Goal: Transaction & Acquisition: Purchase product/service

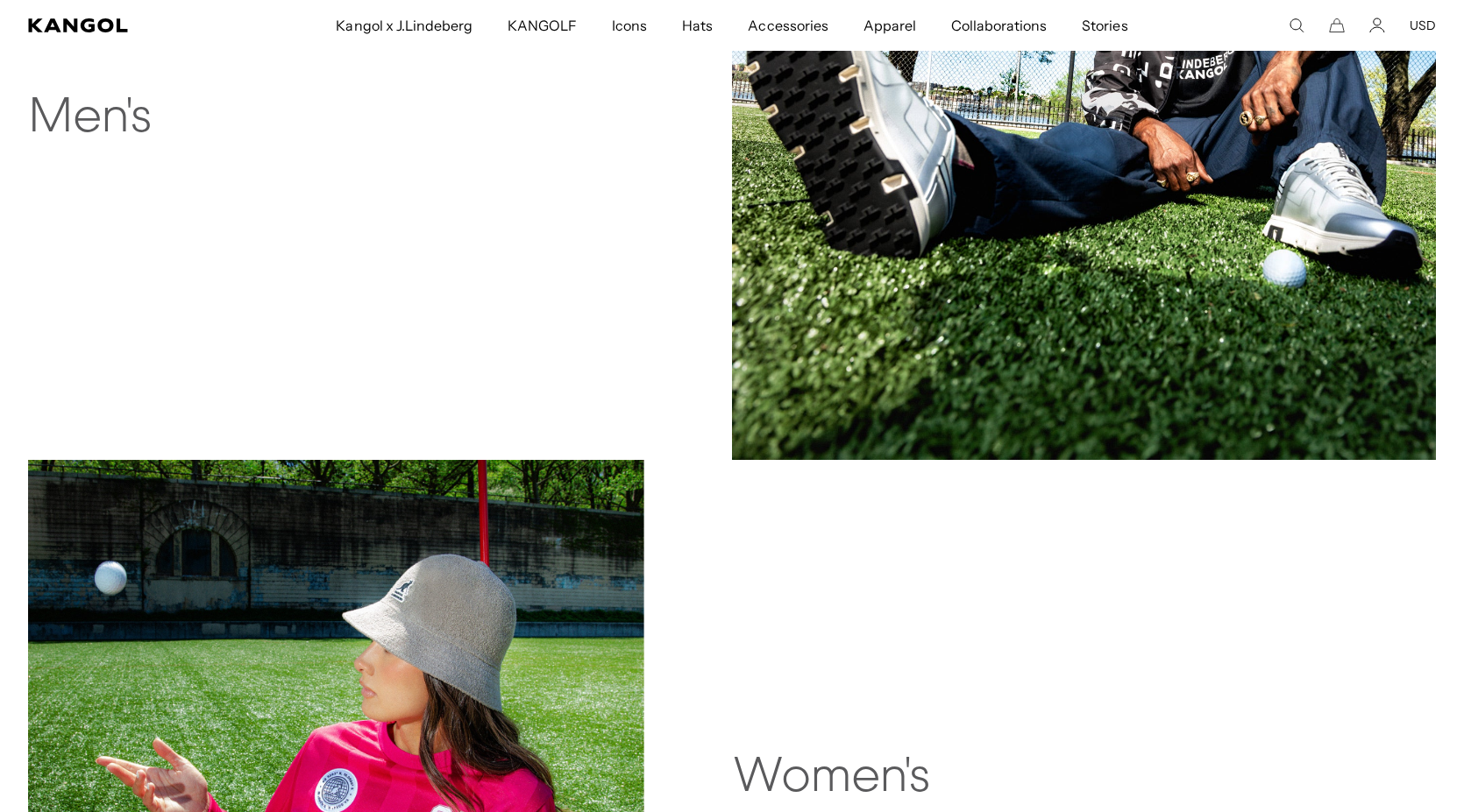
scroll to position [513, 0]
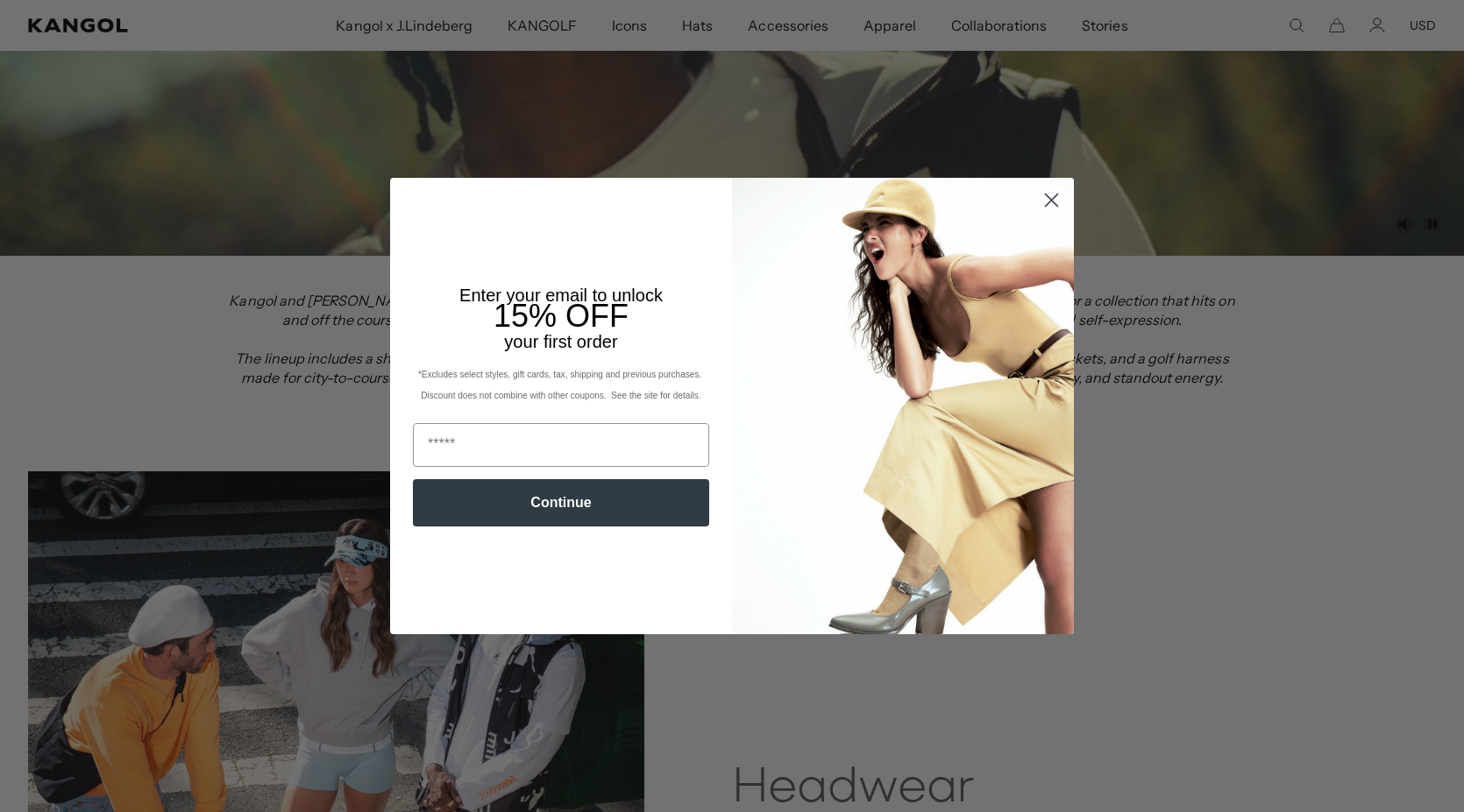
click at [1048, 197] on icon "Close dialog" at bounding box center [1052, 201] width 12 height 12
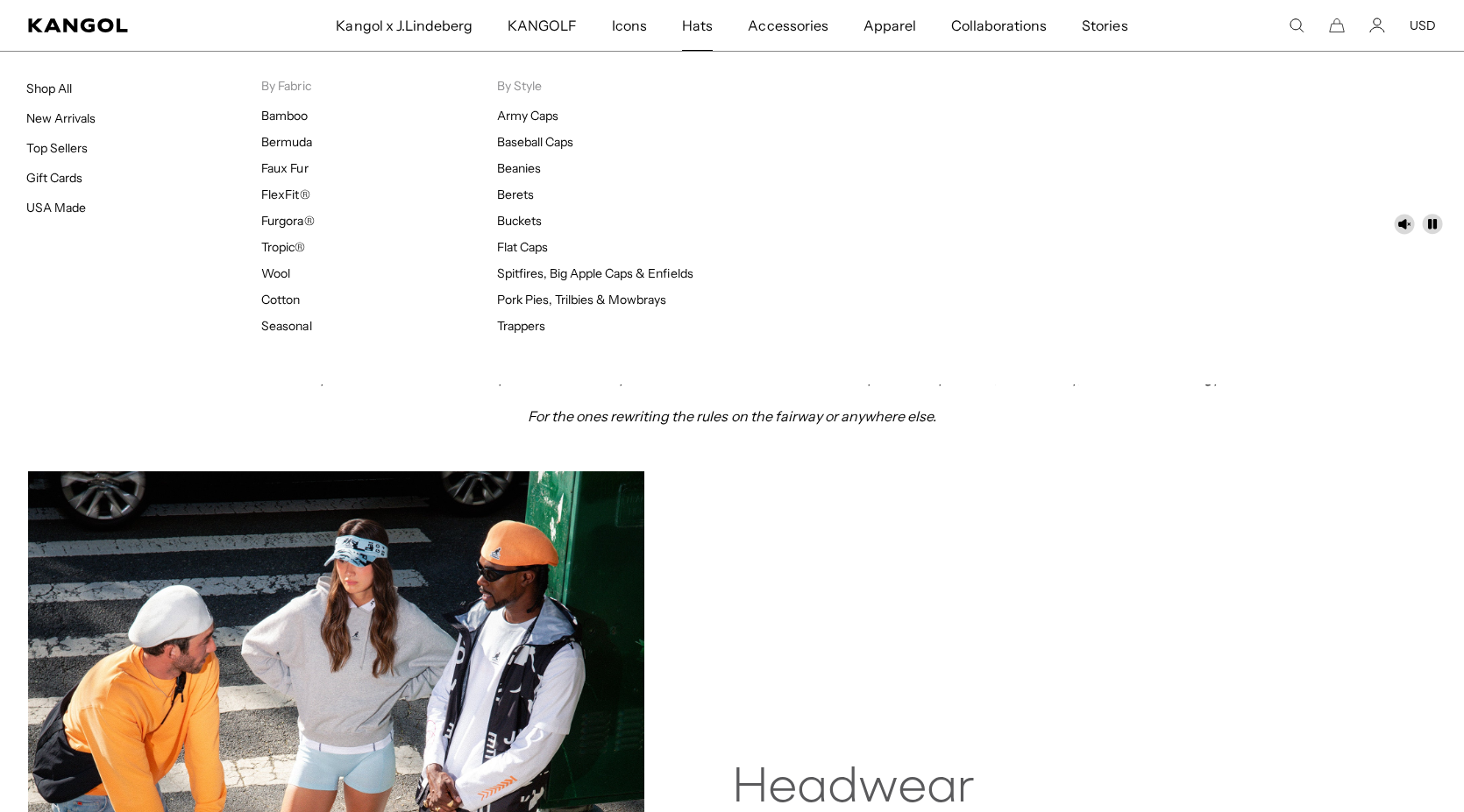
scroll to position [0, 0]
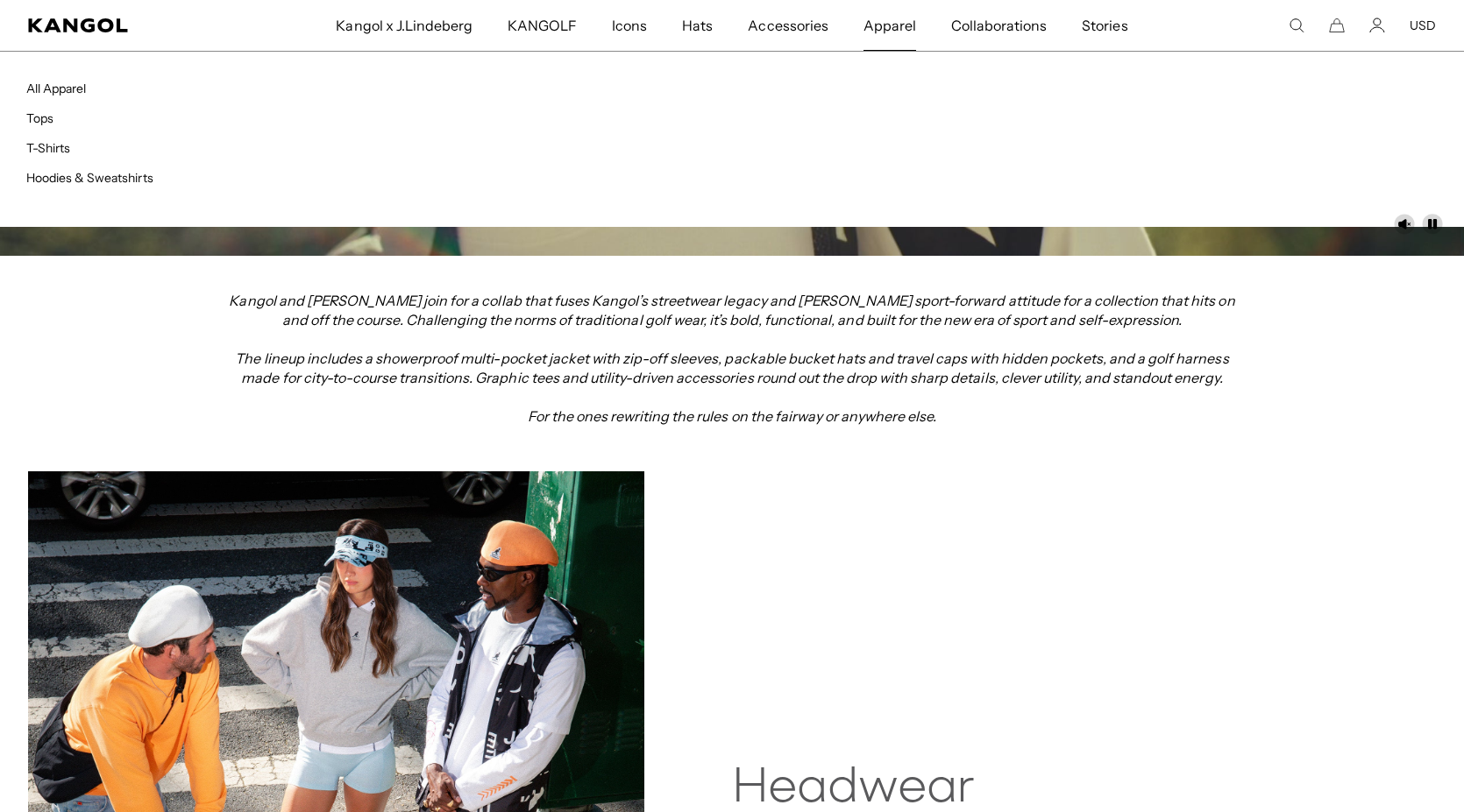
click at [880, 30] on span "Apparel" at bounding box center [890, 26] width 53 height 51
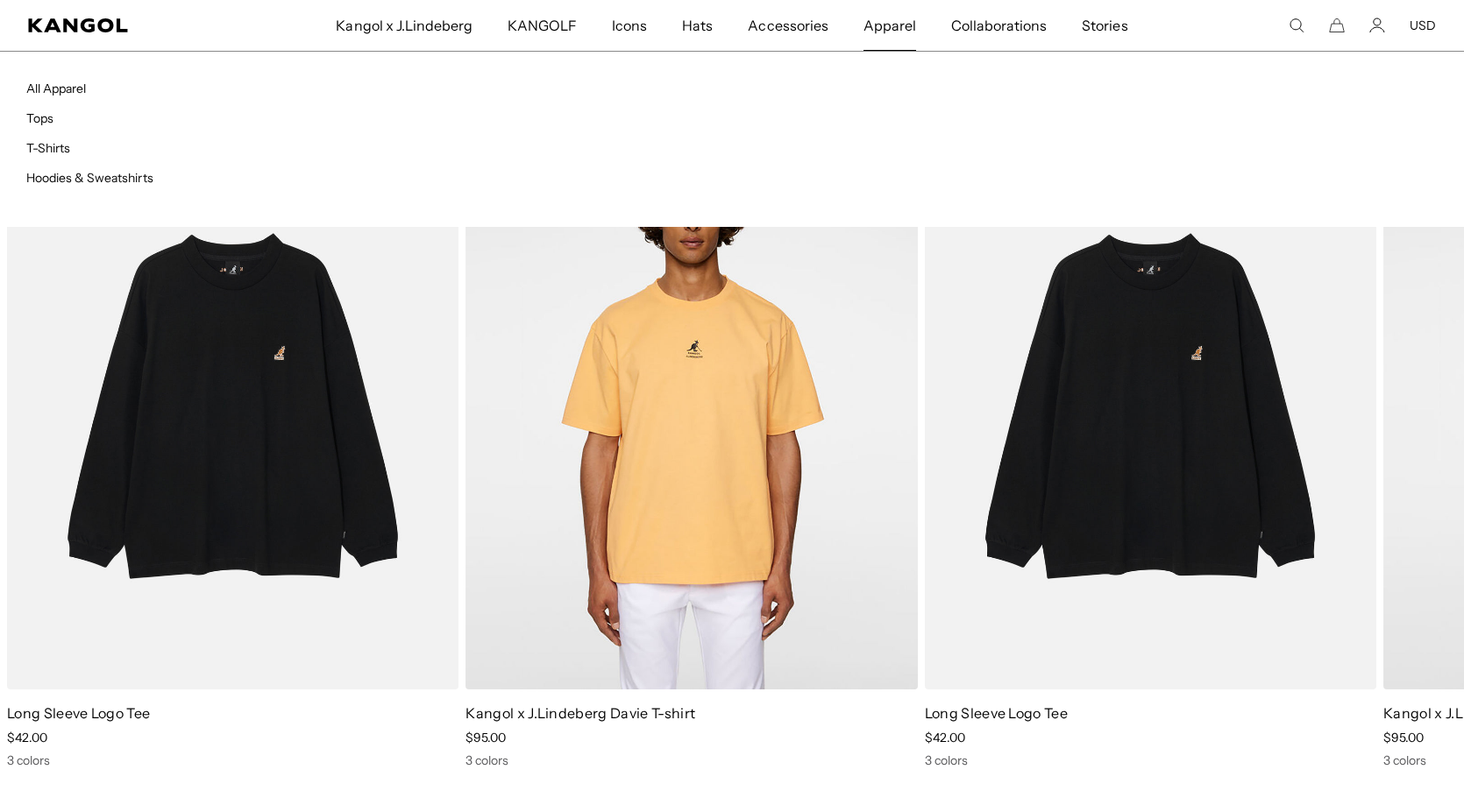
scroll to position [0, 362]
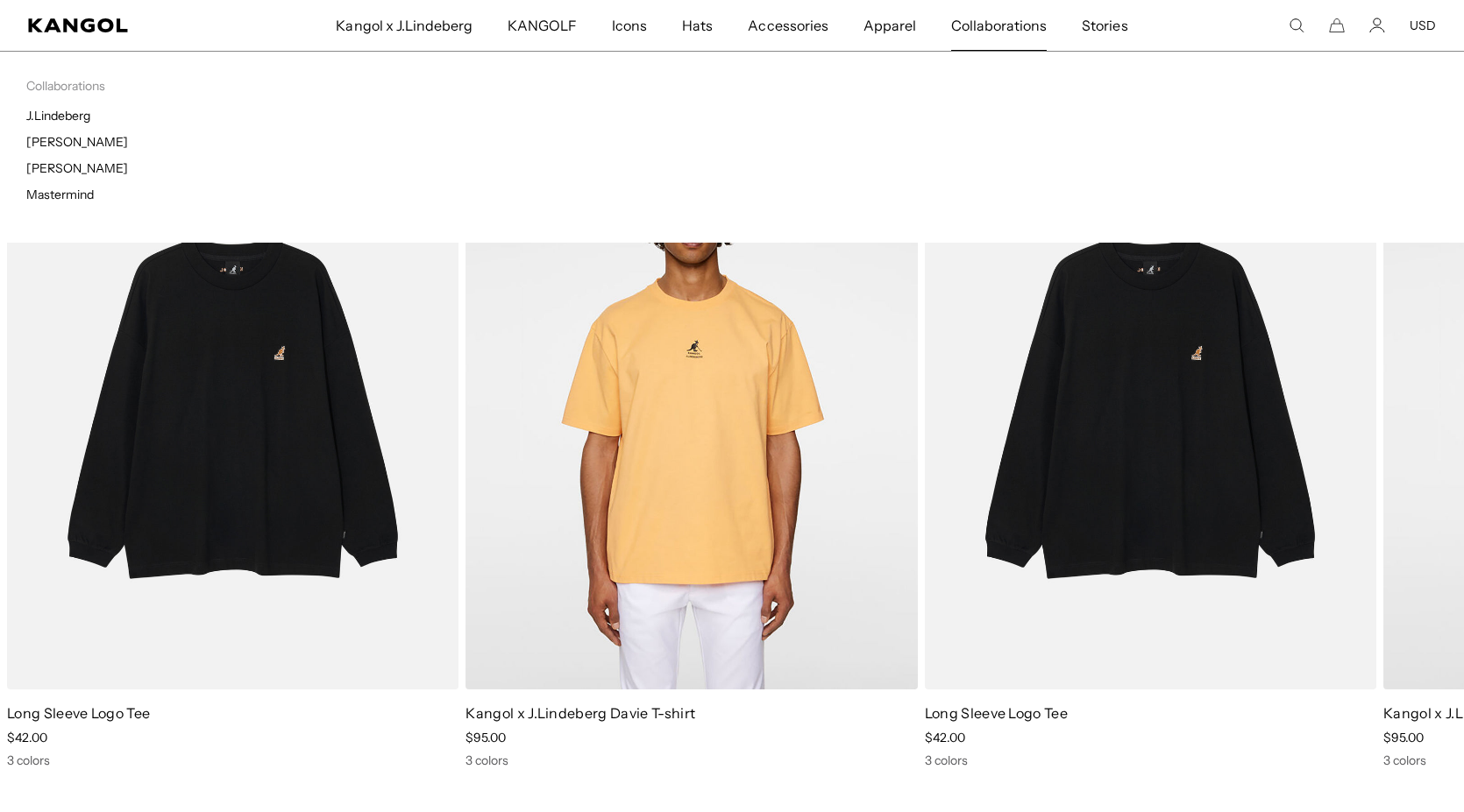
click at [1010, 26] on span "Collaborations" at bounding box center [999, 26] width 95 height 51
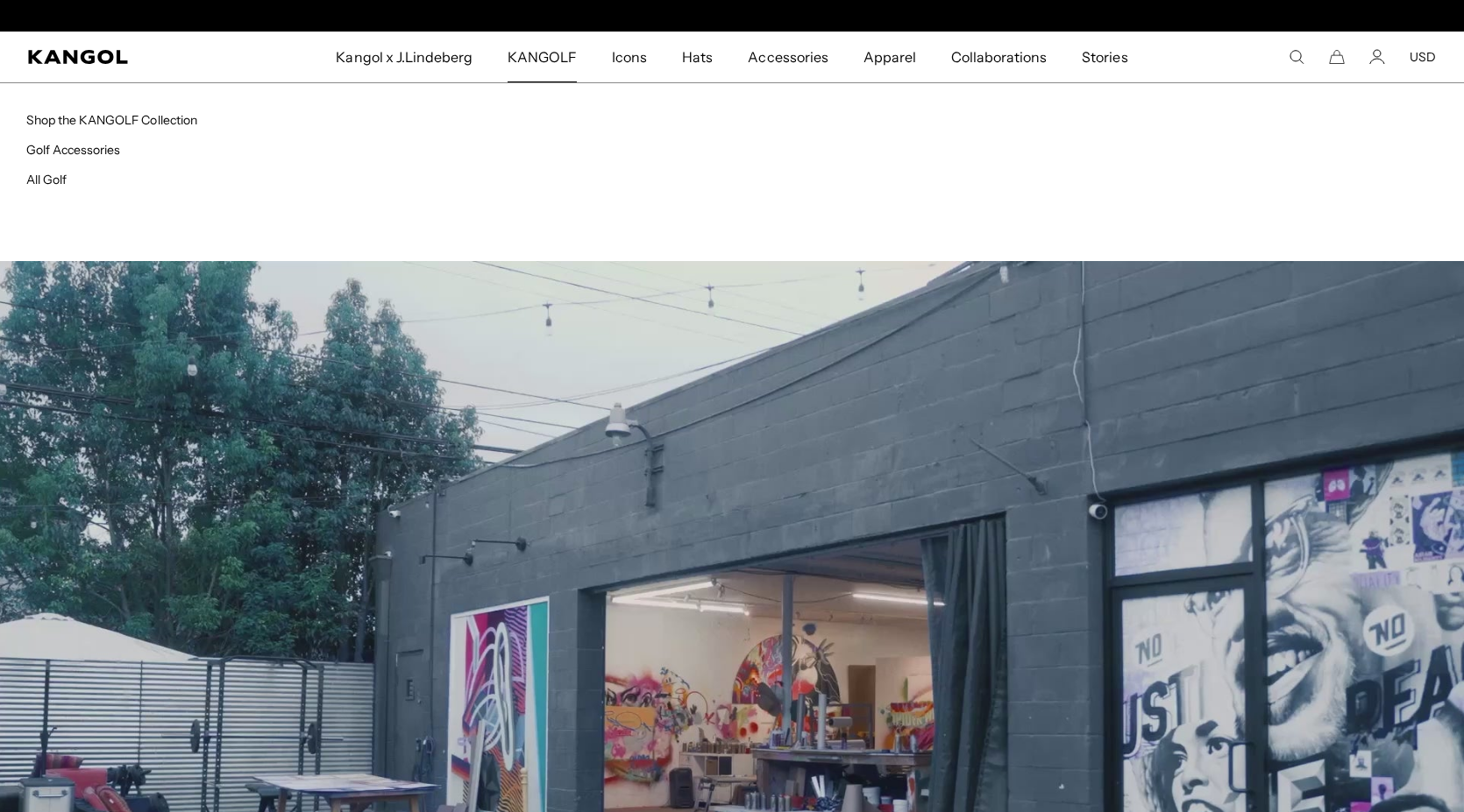
scroll to position [0, 362]
click at [547, 53] on span "KANGOLF" at bounding box center [542, 57] width 69 height 51
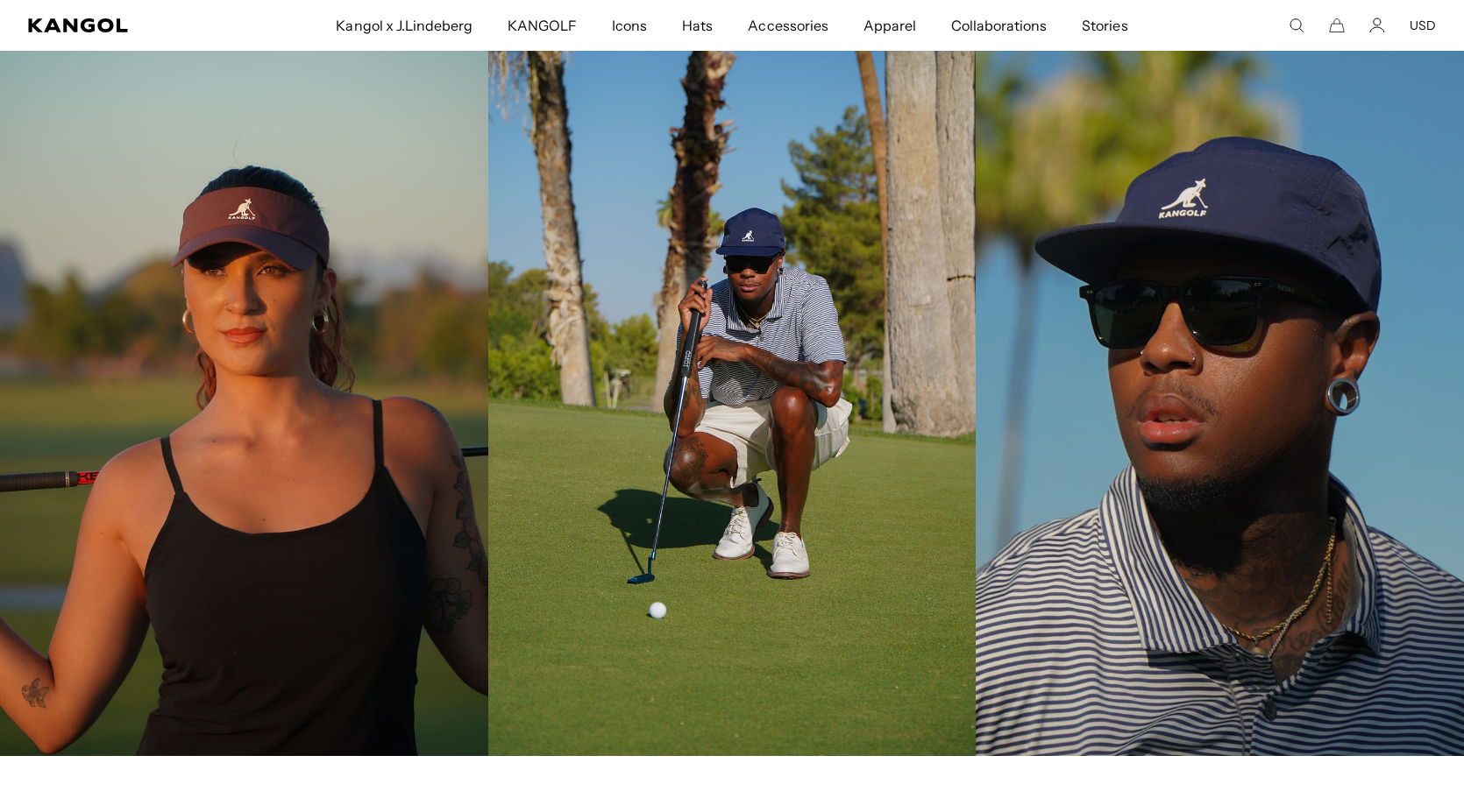
scroll to position [3881, 0]
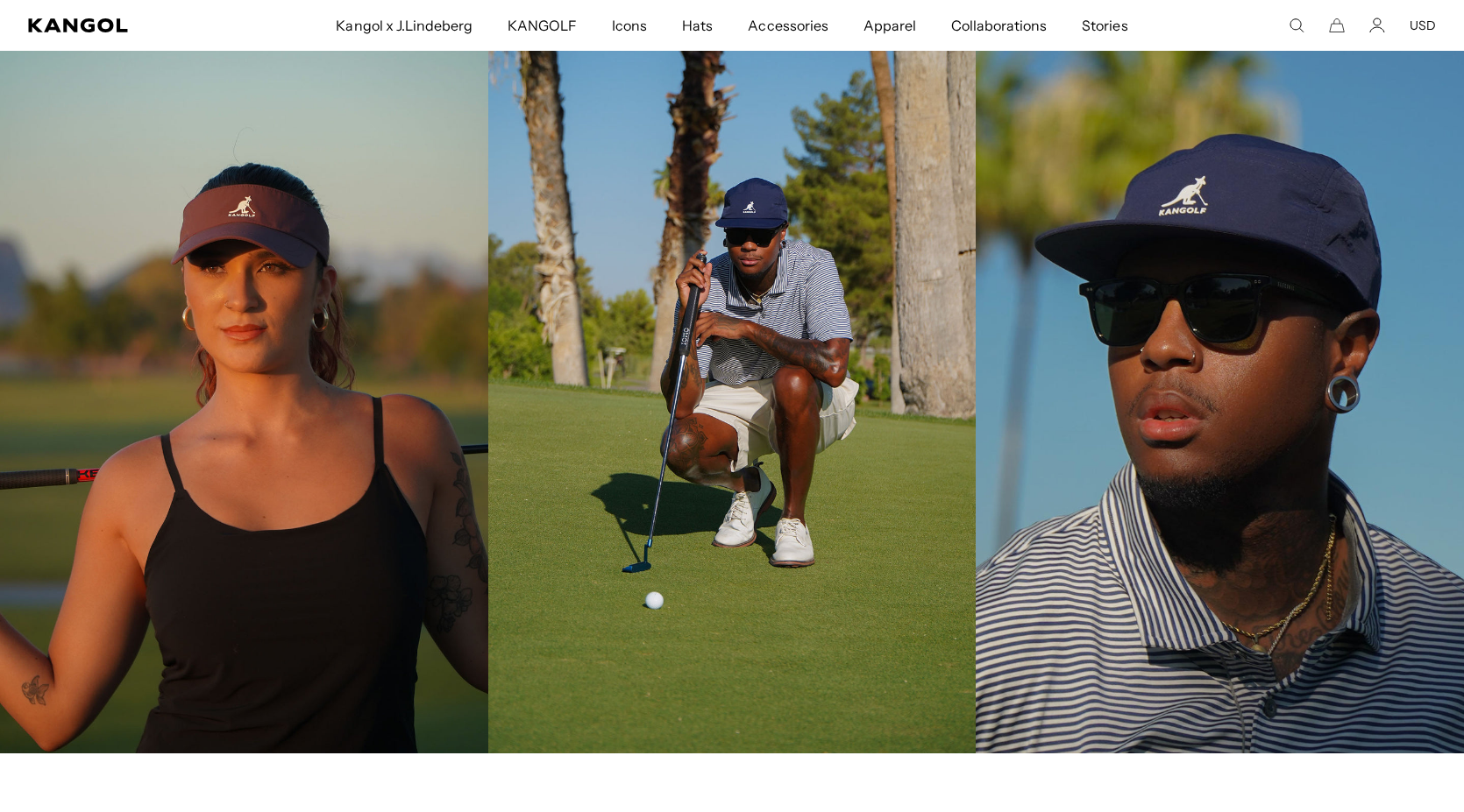
click at [770, 337] on img at bounding box center [732, 369] width 512 height 769
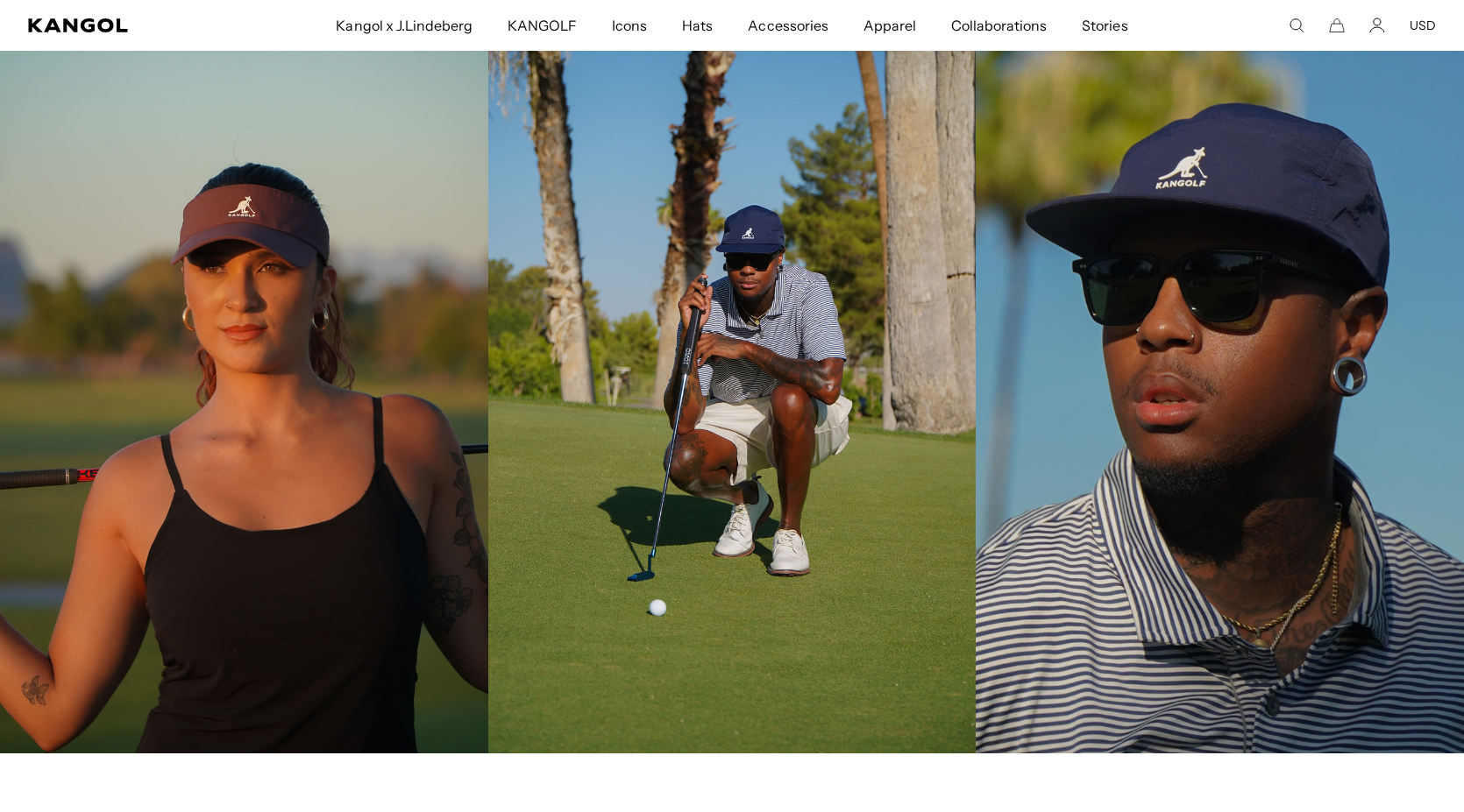
click at [1078, 269] on img at bounding box center [1219, 369] width 512 height 769
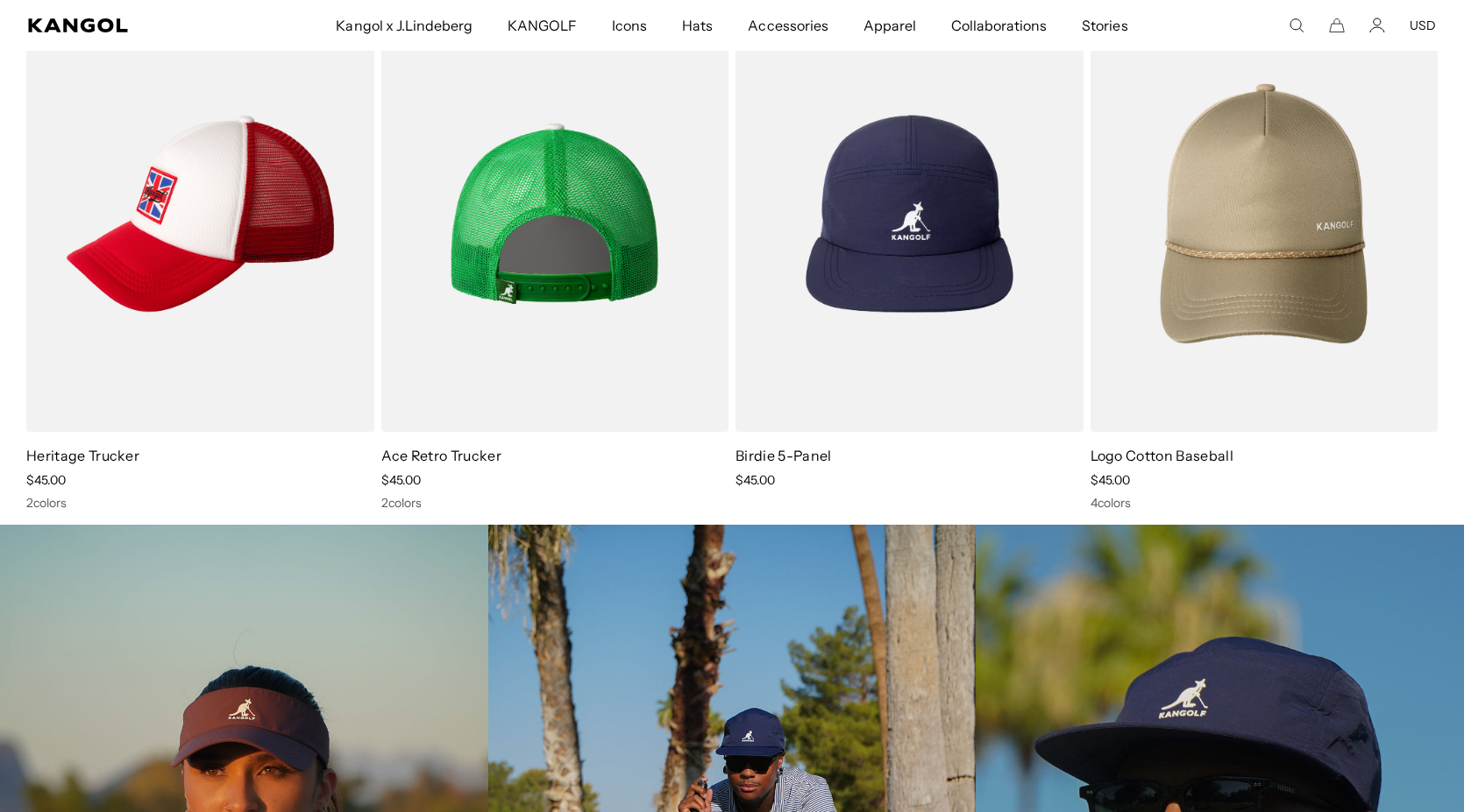
scroll to position [3354, 0]
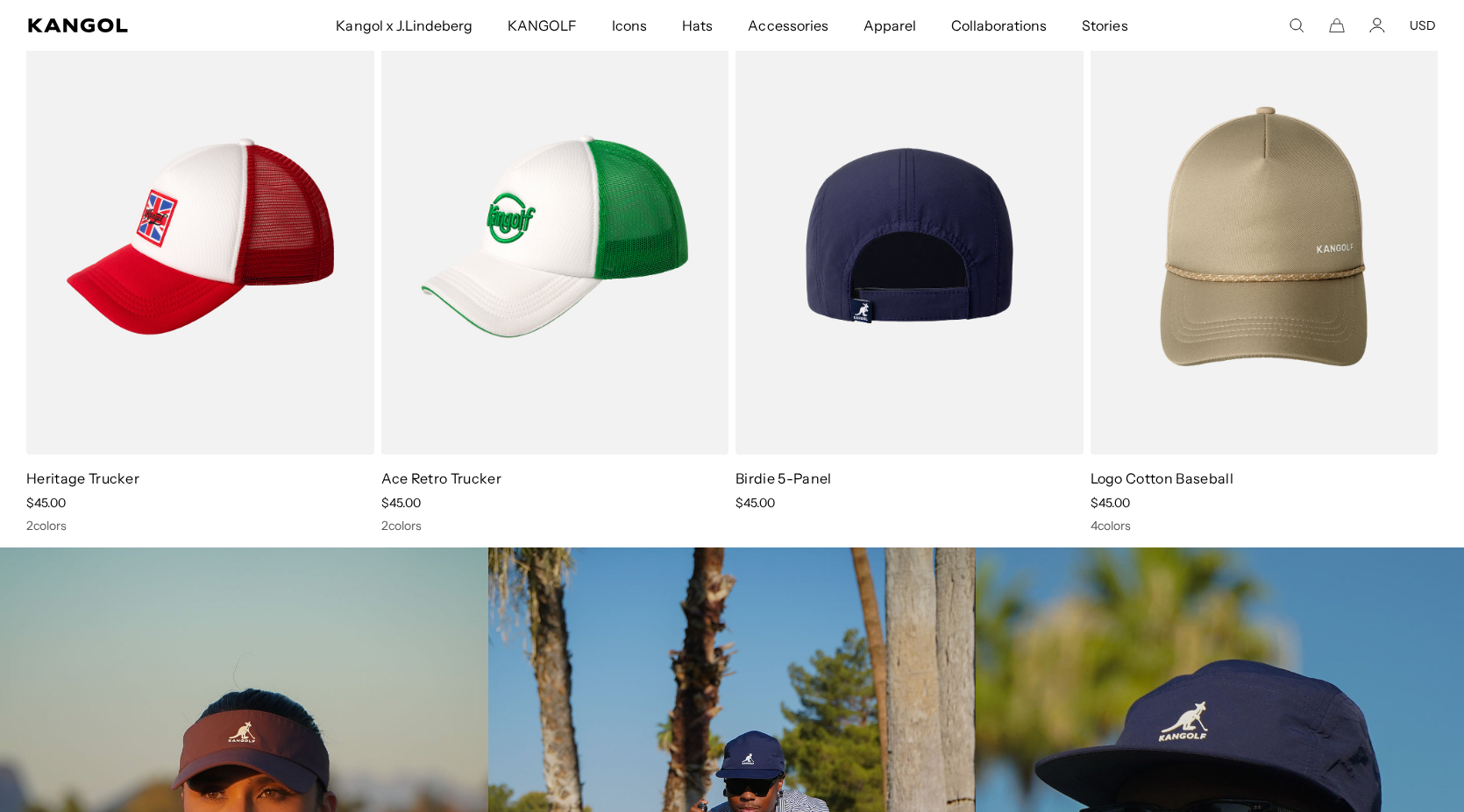
click at [891, 275] on img at bounding box center [910, 237] width 348 height 436
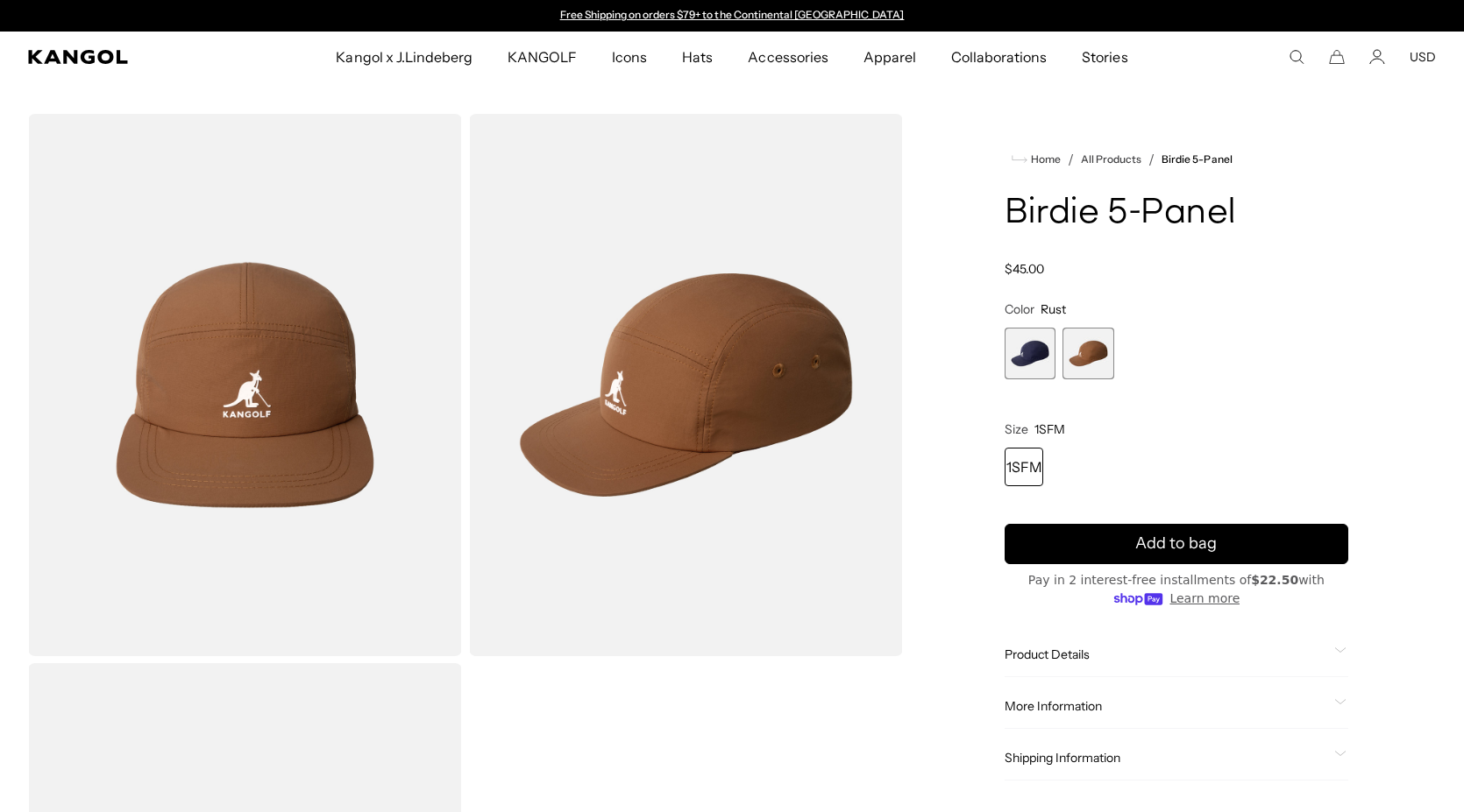
click at [1033, 367] on span "1 of 2" at bounding box center [1031, 353] width 52 height 52
